Goal: Task Accomplishment & Management: Manage account settings

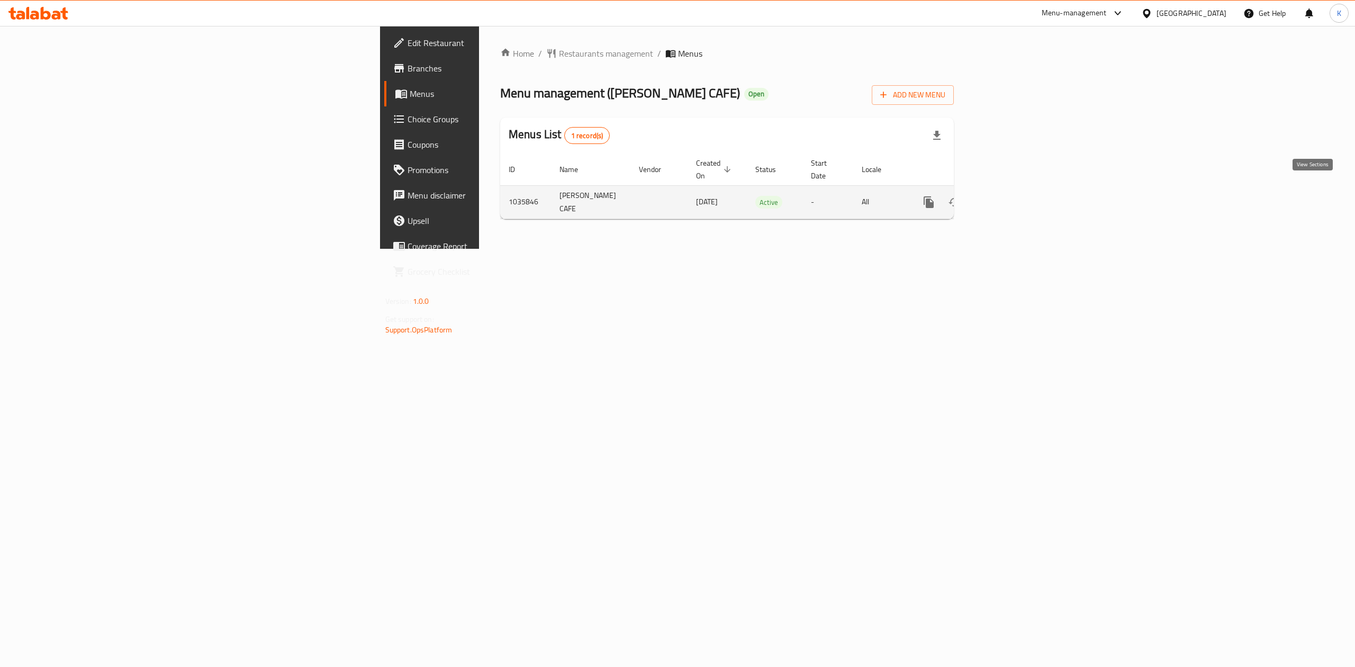
click at [1011, 196] on icon "enhanced table" at bounding box center [1005, 202] width 13 height 13
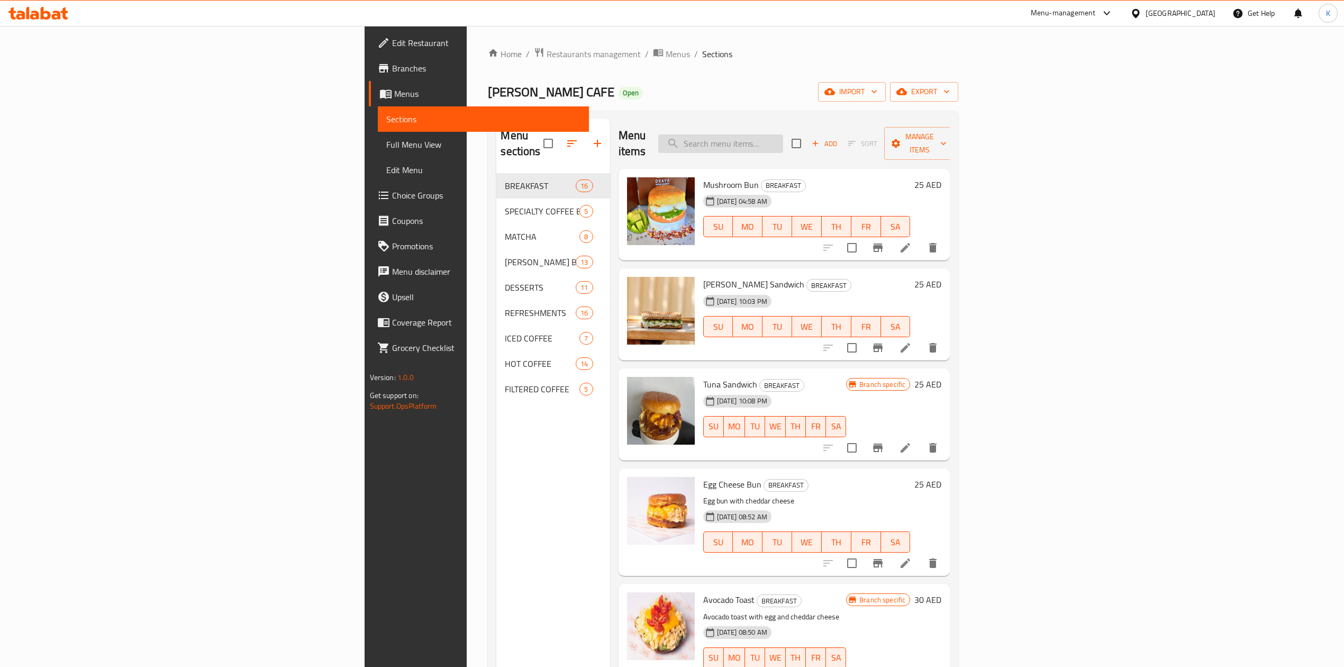
click at [783, 136] on input "search" at bounding box center [720, 143] width 125 height 19
paste input "Peaky Beacon"
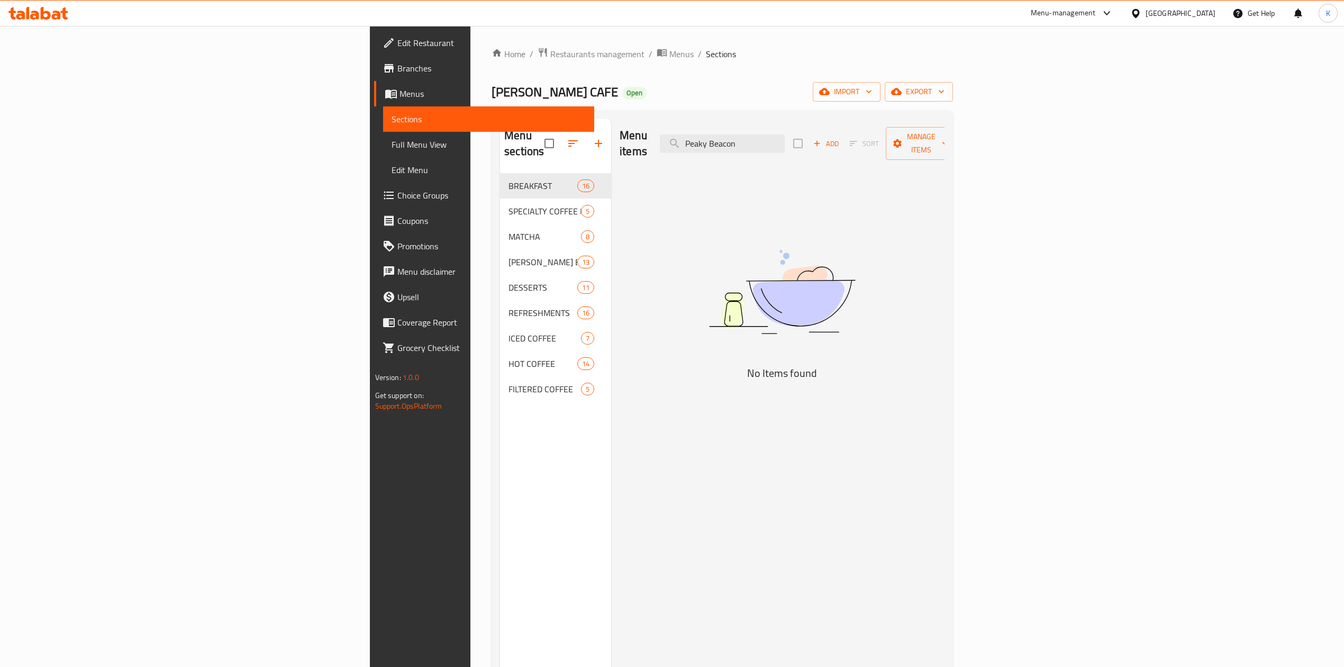
type input "Peaky Beacon"
click at [1177, 15] on div "United Arab Emirates" at bounding box center [1181, 13] width 70 height 12
click at [1081, 180] on div "[GEOGRAPHIC_DATA]" at bounding box center [1100, 182] width 87 height 24
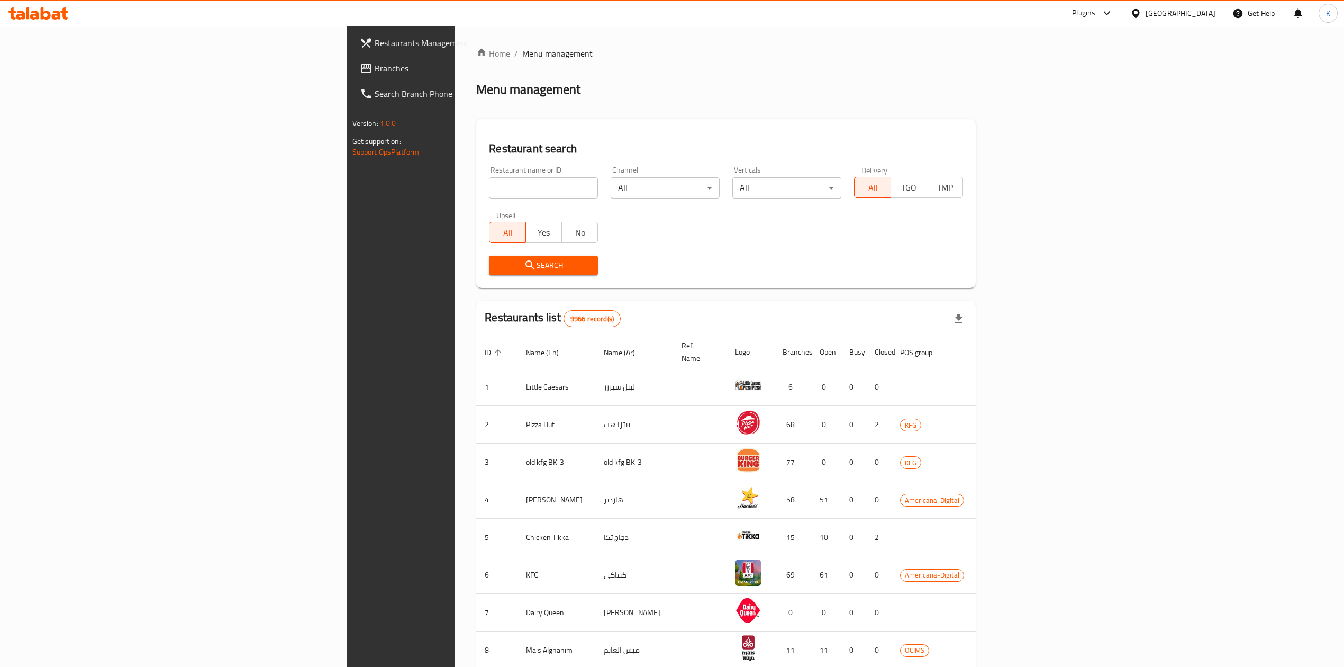
click at [375, 68] on span "Branches" at bounding box center [469, 68] width 188 height 13
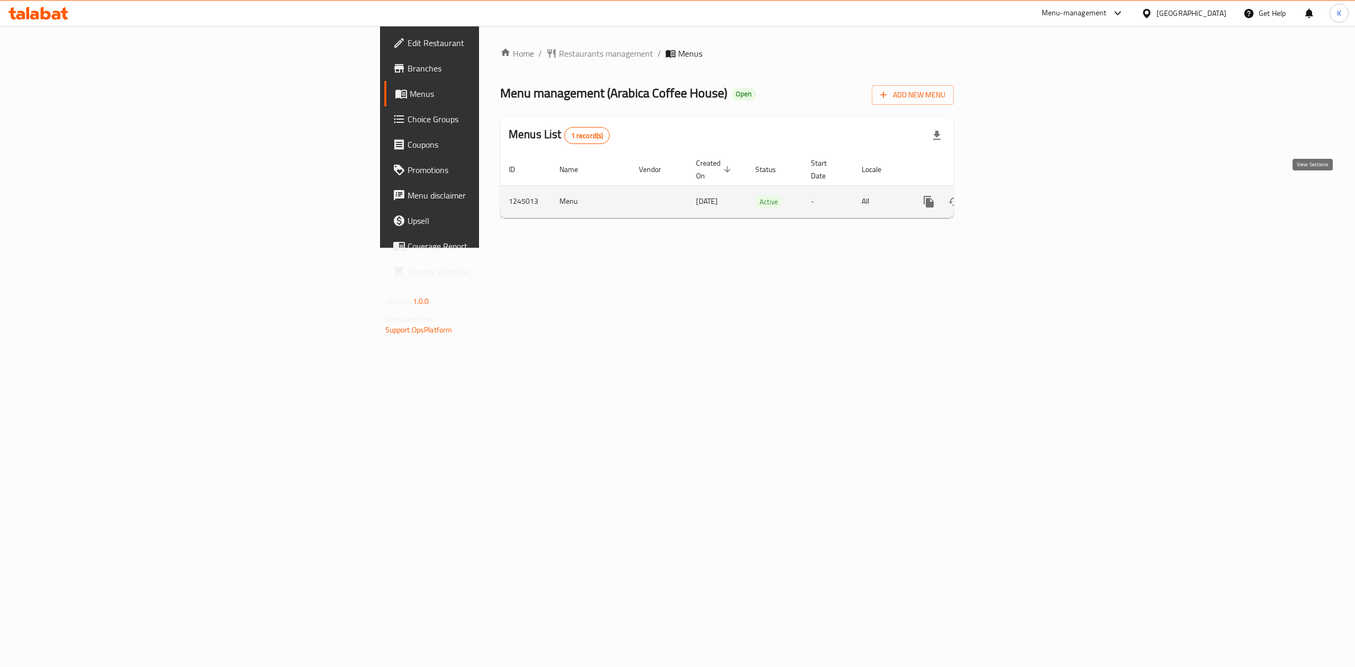
click at [1011, 195] on icon "enhanced table" at bounding box center [1005, 201] width 13 height 13
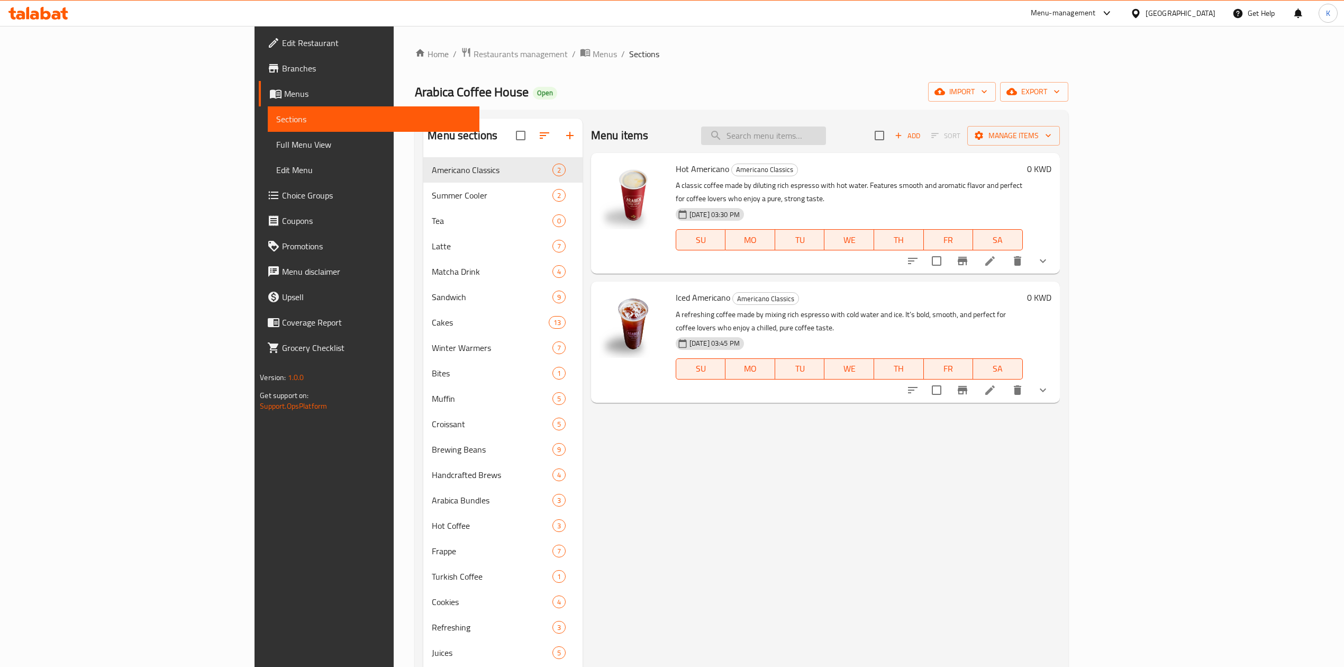
click at [826, 134] on input "search" at bounding box center [763, 135] width 125 height 19
paste input "Passion Fruit Cooler"
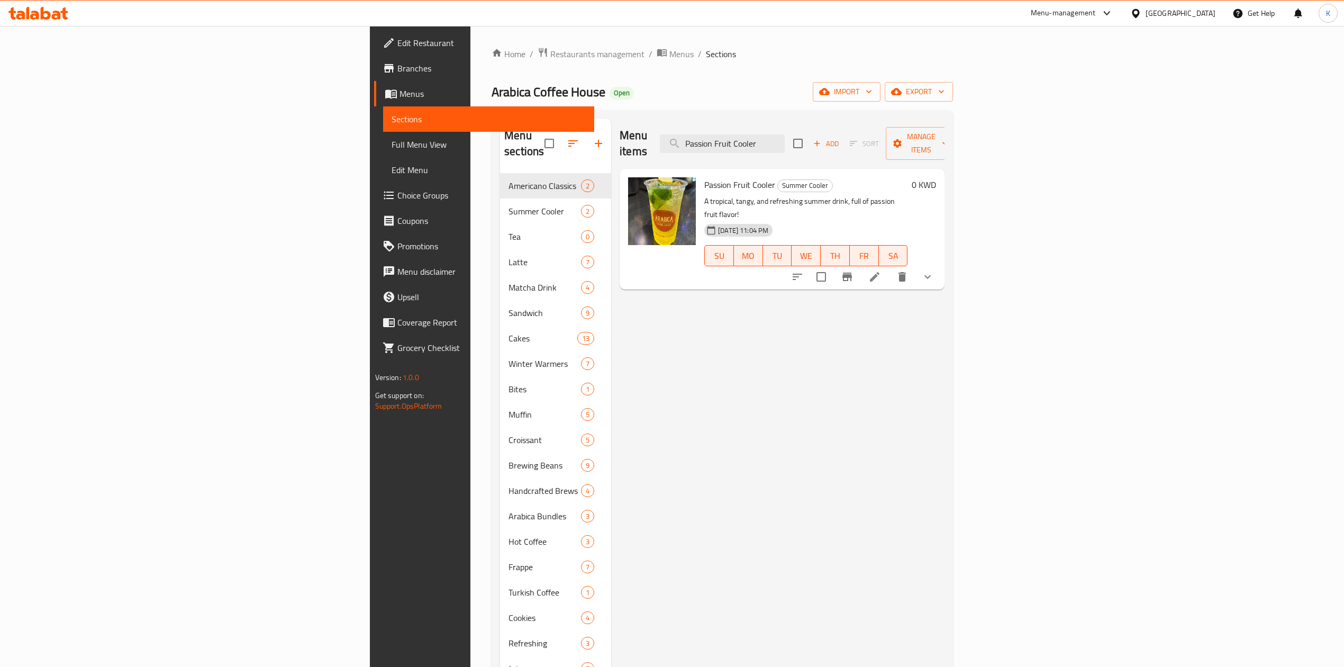
type input "Passion Fruit Cooler"
click at [881, 270] on icon at bounding box center [874, 276] width 13 height 13
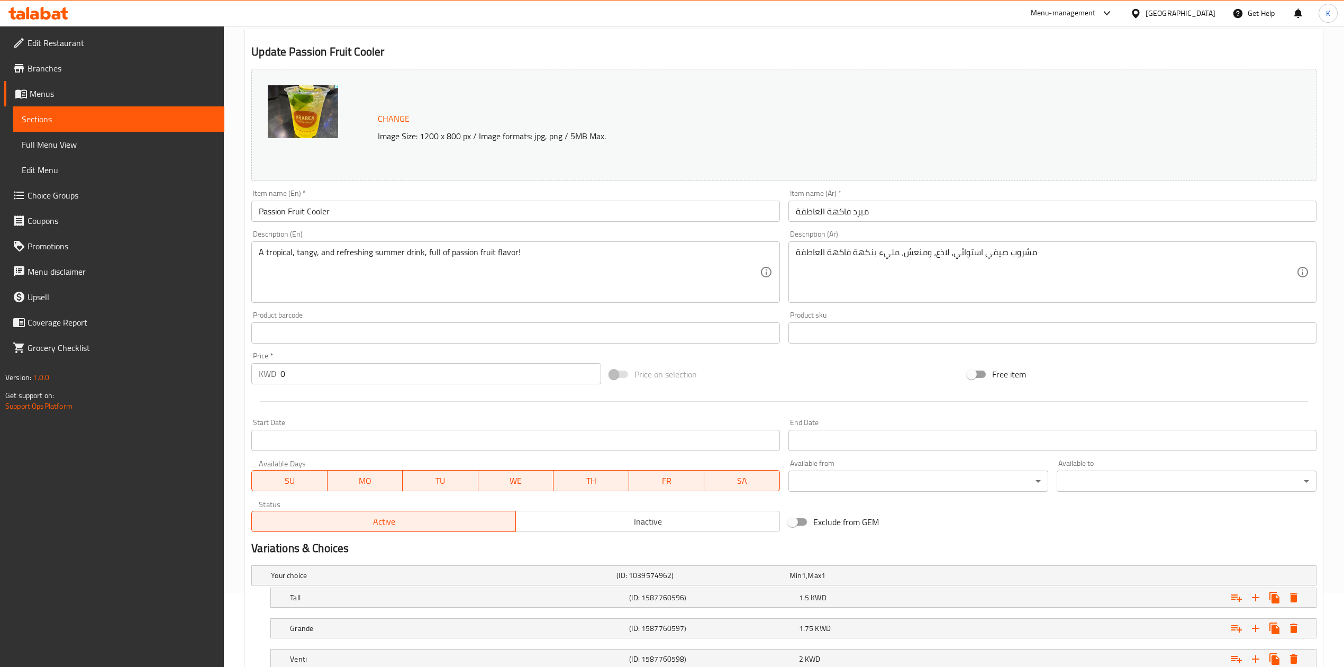
scroll to position [152, 0]
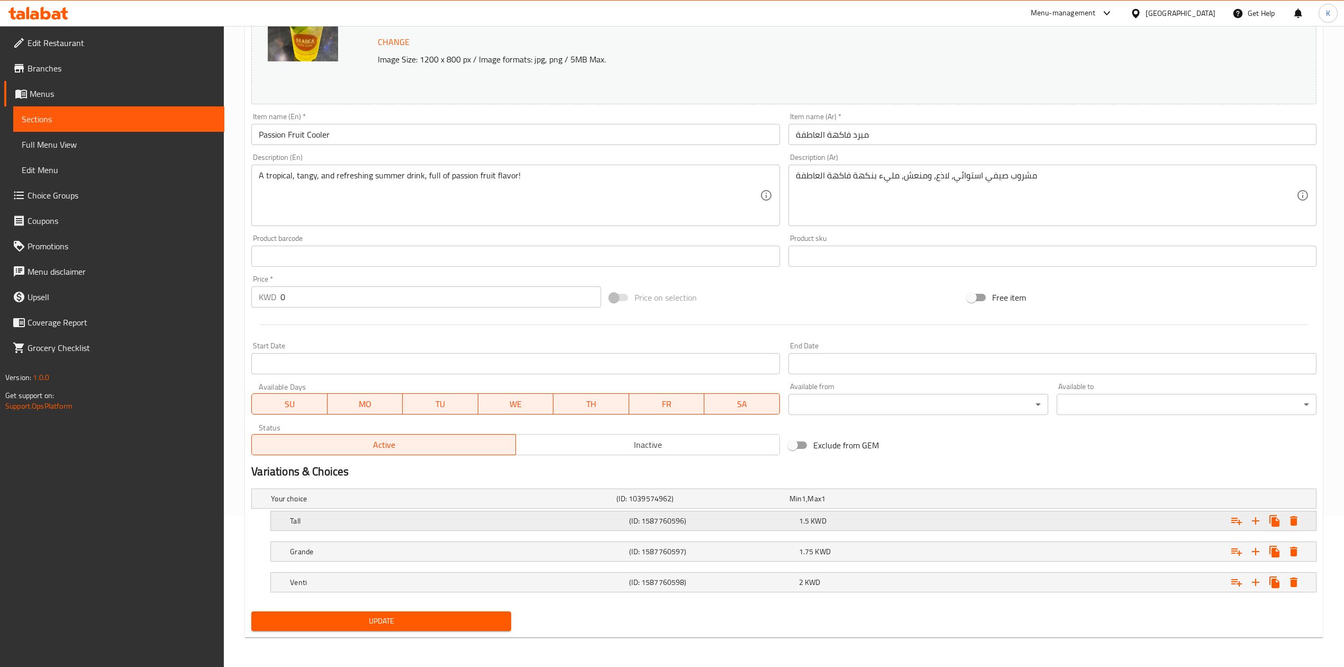
click at [849, 524] on div "1.5 KWD" at bounding box center [881, 520] width 165 height 11
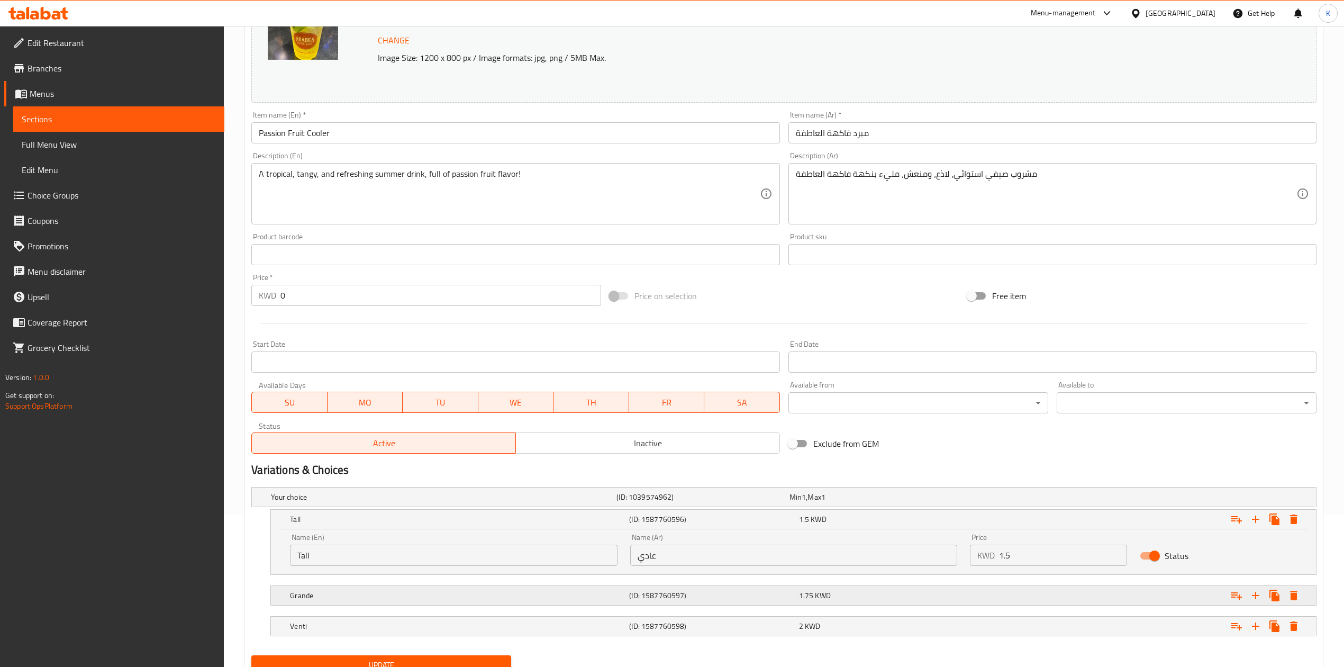
click at [860, 593] on div "1.75 KWD" at bounding box center [881, 595] width 165 height 11
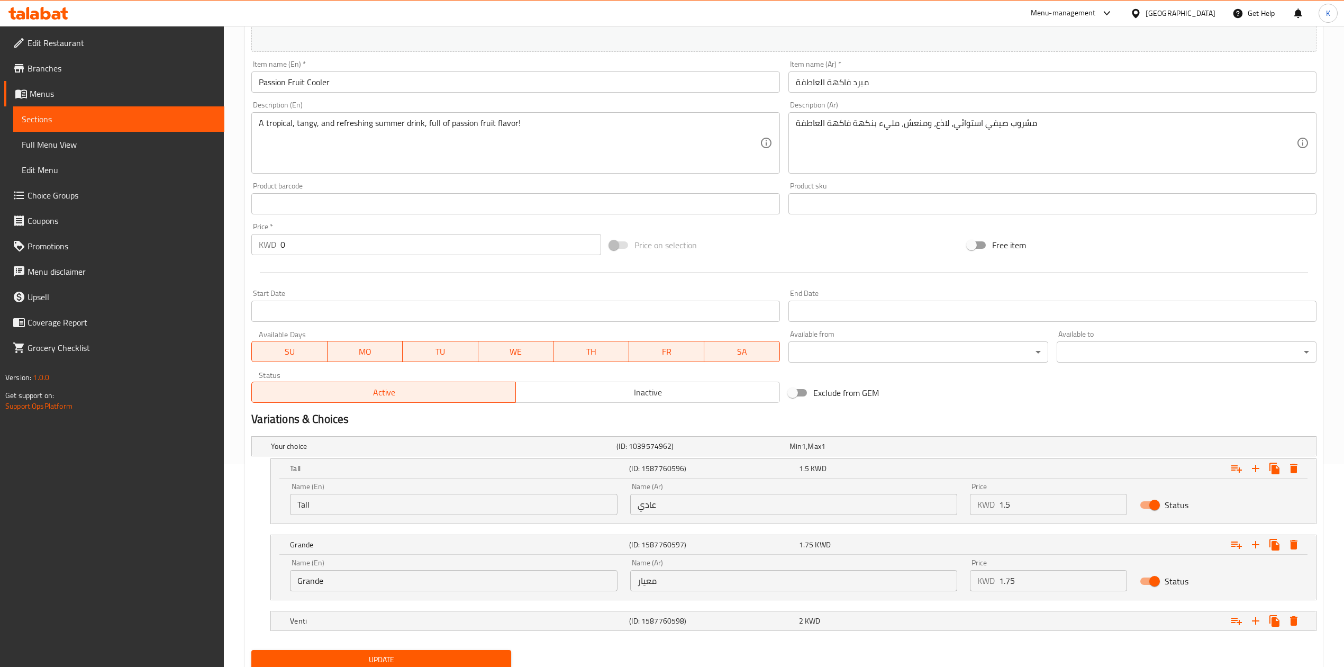
scroll to position [243, 0]
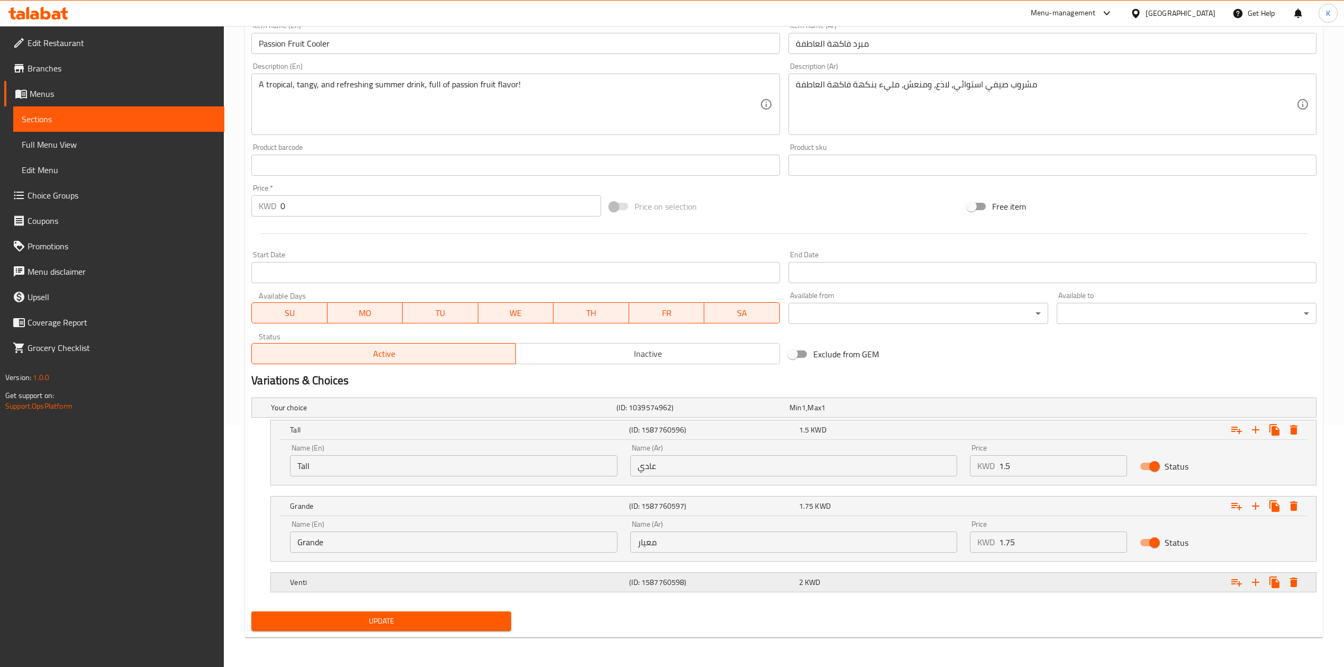
click at [879, 587] on div "2 KWD" at bounding box center [881, 582] width 169 height 15
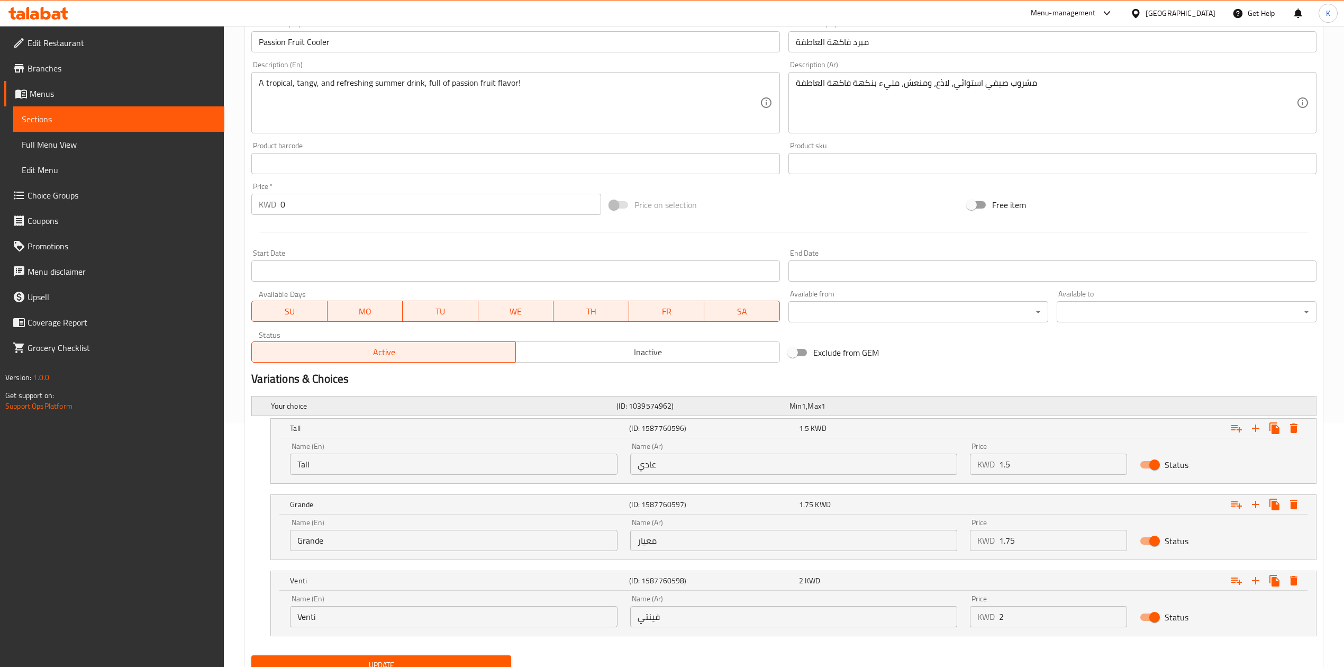
click at [862, 406] on div "Min 1 , Max 1" at bounding box center [874, 406] width 168 height 11
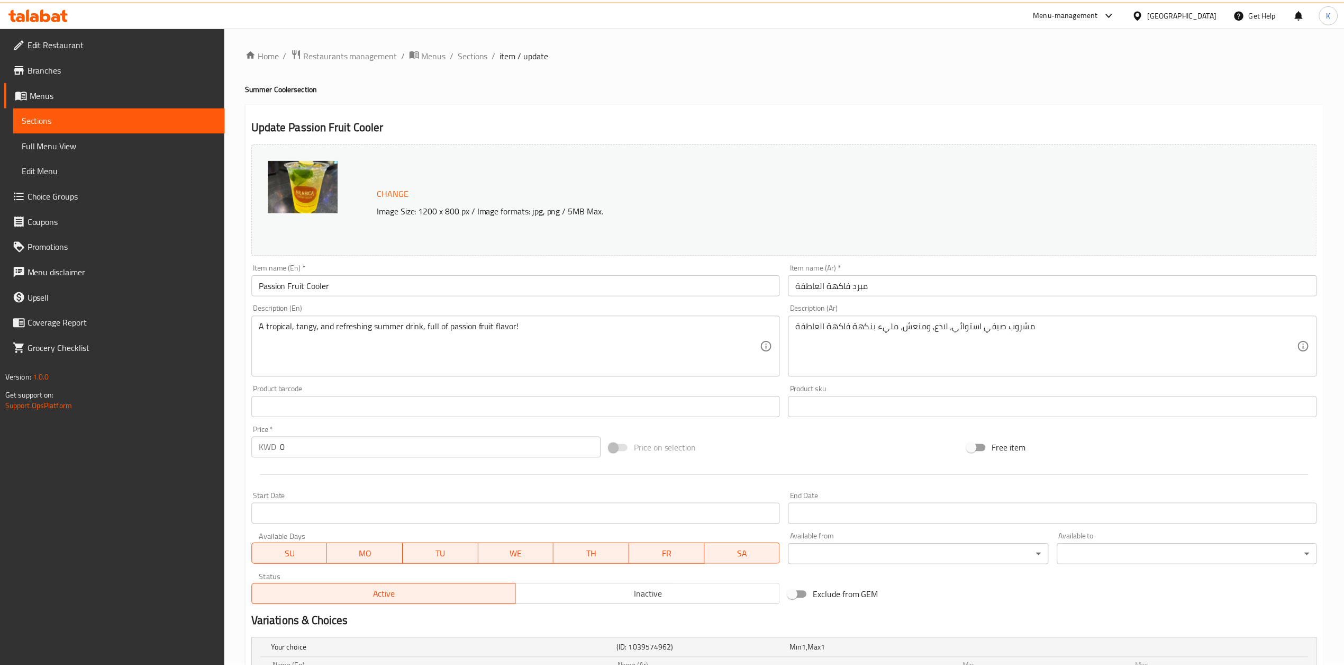
scroll to position [334, 0]
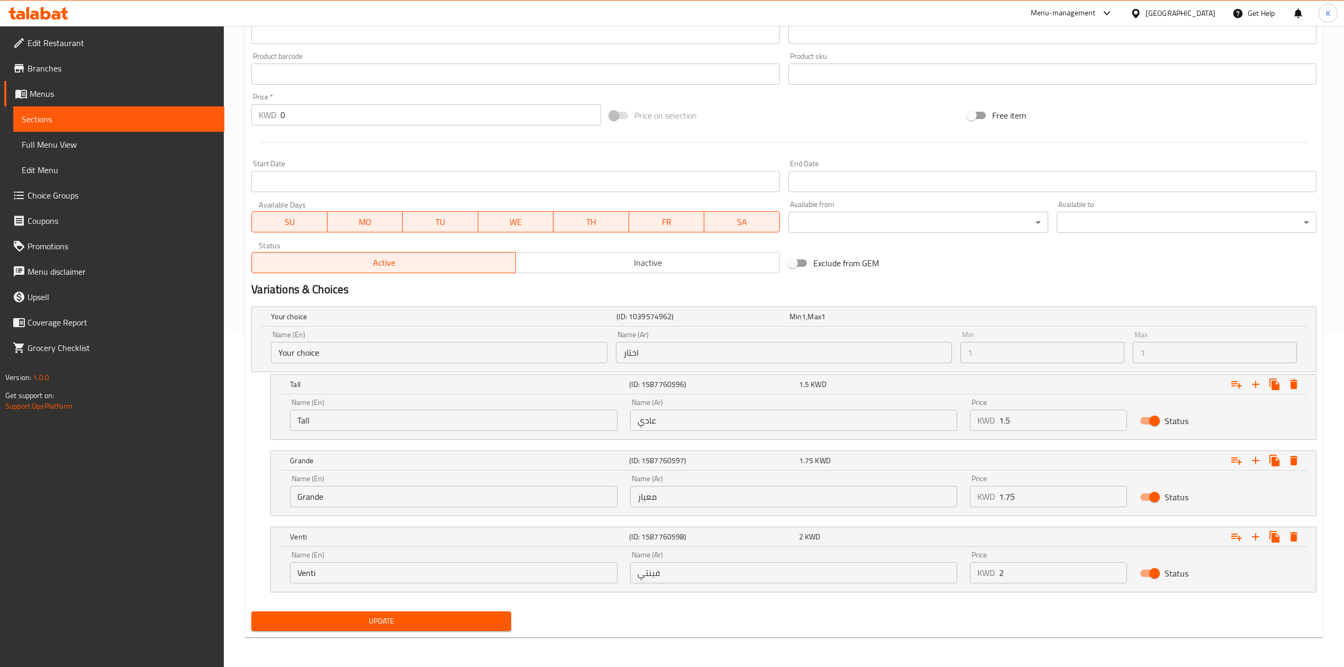
click at [648, 496] on input "معيار" at bounding box center [793, 496] width 327 height 21
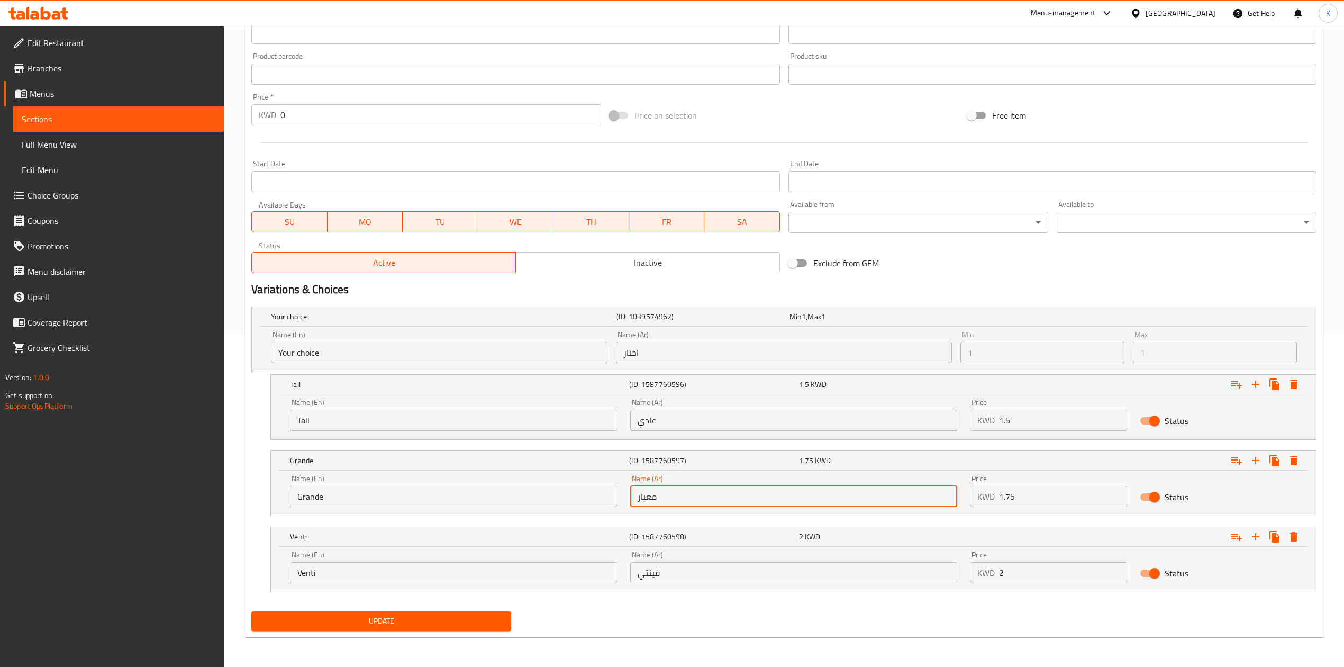
click at [648, 496] on input "معيار" at bounding box center [793, 496] width 327 height 21
type input "جراندي"
click at [646, 422] on input "عادي" at bounding box center [793, 420] width 327 height 21
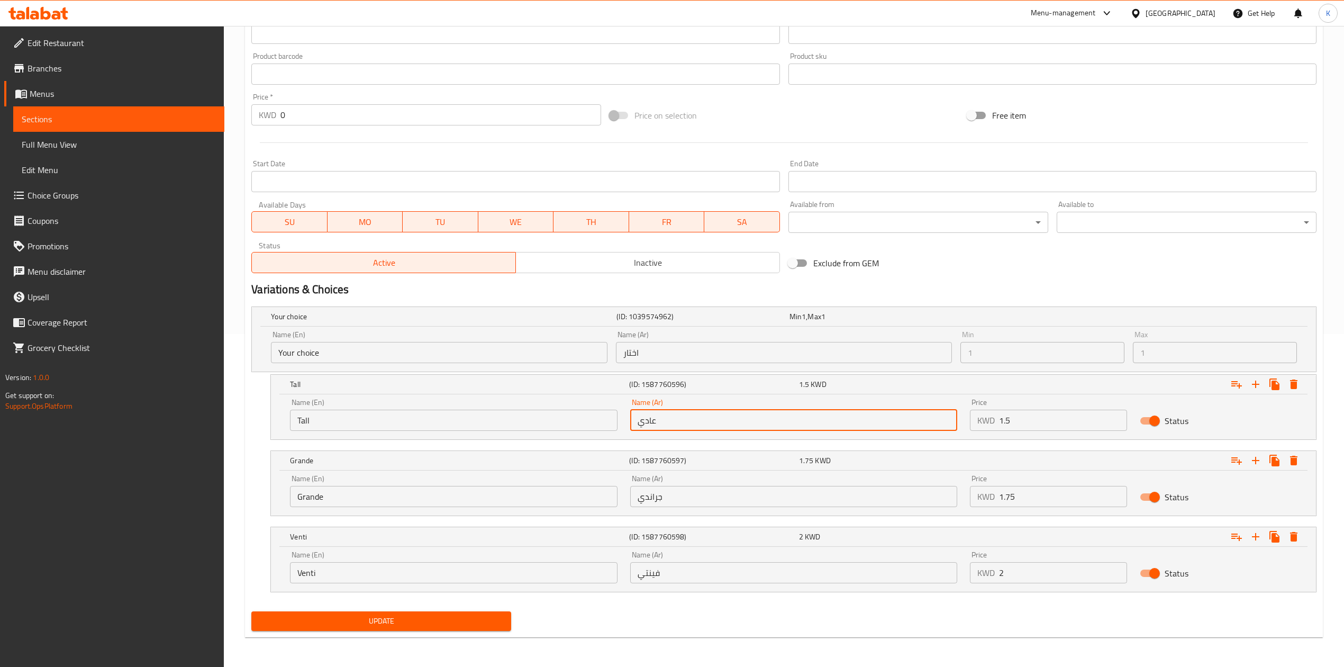
click at [646, 422] on input "عادي" at bounding box center [793, 420] width 327 height 21
type input "طويل"
click at [645, 618] on div "Update" at bounding box center [784, 621] width 1074 height 28
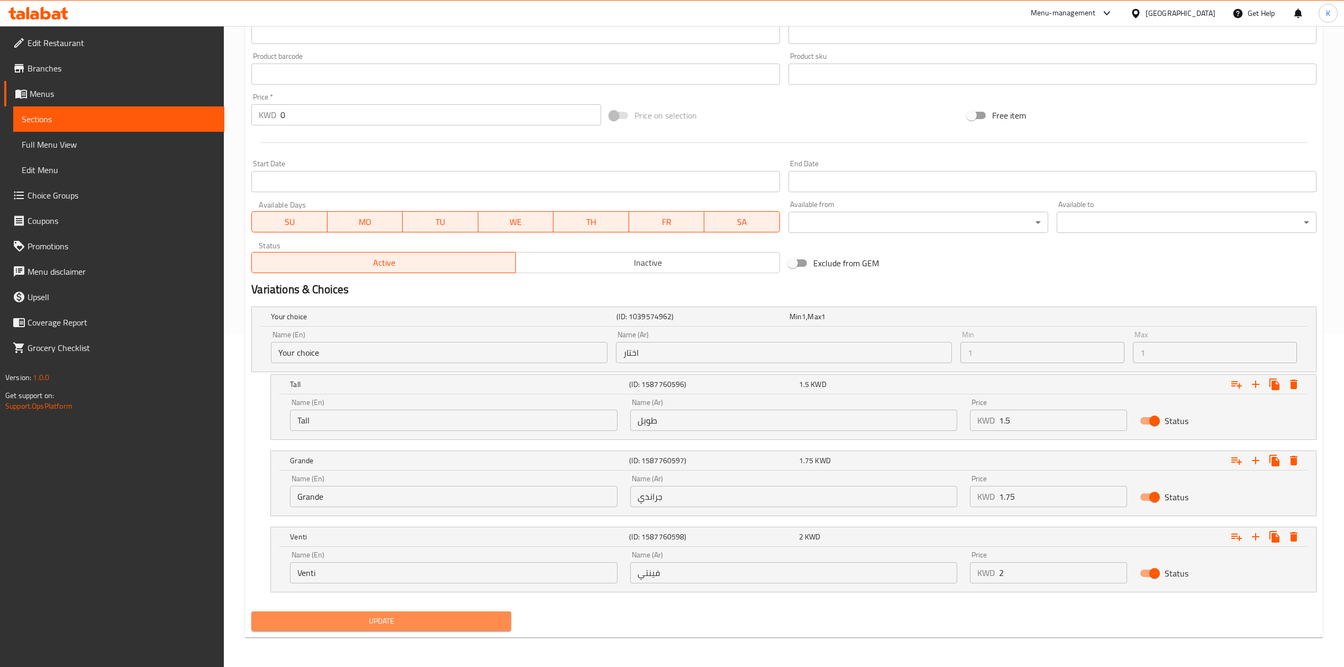
click at [427, 613] on button "Update" at bounding box center [381, 621] width 260 height 20
